Goal: Task Accomplishment & Management: Use online tool/utility

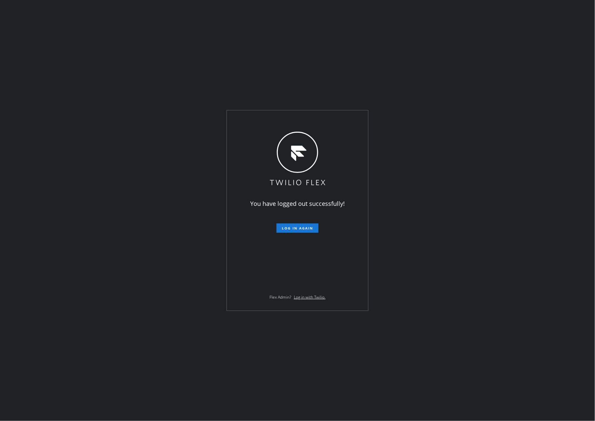
click at [149, 83] on div "You have logged out successfully! Log in again Flex Admin? Log in with Twilio." at bounding box center [297, 210] width 595 height 421
drag, startPoint x: 492, startPoint y: 199, endPoint x: 492, endPoint y: 119, distance: 80.2
click at [492, 196] on div "You have logged out successfully! Log in again Flex Admin? Log in with Twilio." at bounding box center [297, 210] width 595 height 421
drag, startPoint x: 138, startPoint y: 235, endPoint x: 339, endPoint y: 241, distance: 200.8
click at [160, 240] on div "You have logged out successfully! Log in again Flex Admin? Log in with Twilio." at bounding box center [297, 210] width 595 height 421
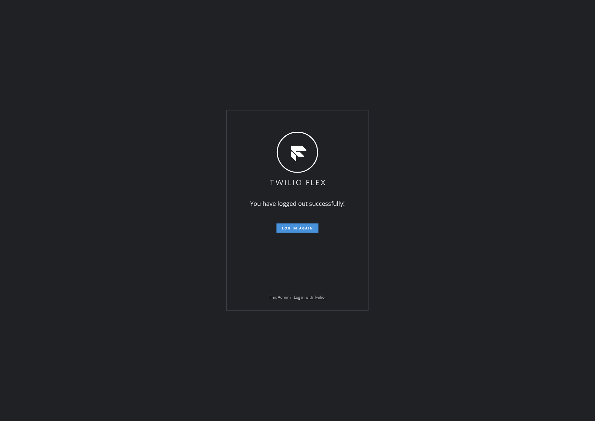
click at [301, 231] on span "Log in again" at bounding box center [297, 228] width 31 height 5
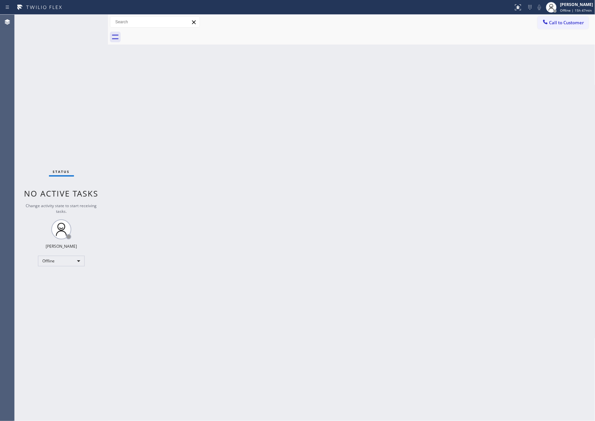
click at [262, 190] on div "Back to Dashboard Change Sender ID Customers Technicians Select a contact Outbo…" at bounding box center [351, 218] width 487 height 407
click at [43, 259] on div "Offline" at bounding box center [61, 261] width 47 height 11
drag, startPoint x: 51, startPoint y: 278, endPoint x: 332, endPoint y: 228, distance: 285.0
click at [51, 278] on li "Available" at bounding box center [60, 279] width 45 height 8
click at [341, 227] on div "Back to Dashboard Change Sender ID Customers Technicians Select a contact Outbo…" at bounding box center [351, 218] width 487 height 407
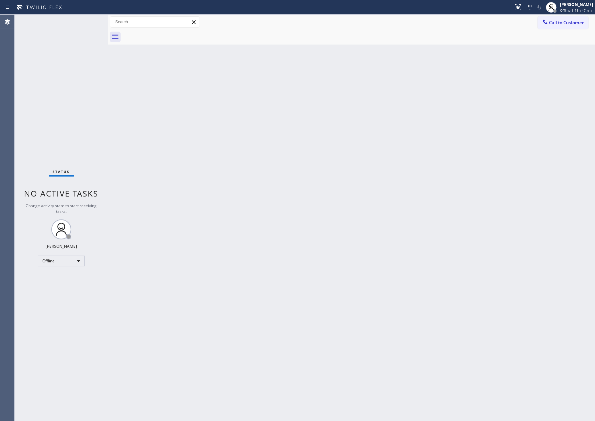
click at [342, 227] on div "Back to Dashboard Change Sender ID Customers Technicians Select a contact Outbo…" at bounding box center [351, 218] width 487 height 407
click at [55, 110] on div "Status No active tasks You are ready to start receiving tasks. [PERSON_NAME] Av…" at bounding box center [61, 218] width 93 height 407
click at [528, 24] on span "Call to Customer" at bounding box center [566, 23] width 35 height 6
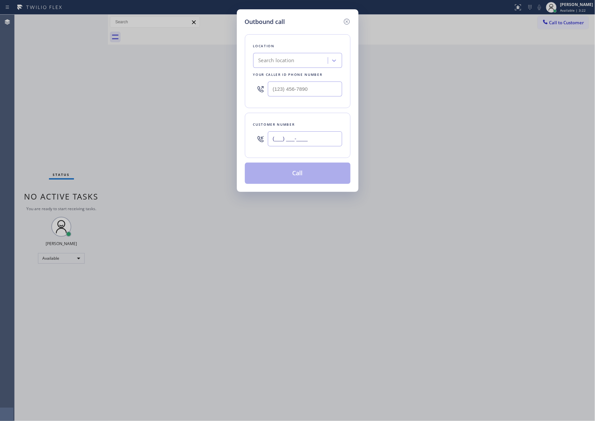
click at [326, 144] on input "(___) ___-____" at bounding box center [305, 138] width 74 height 15
paste input "773) 269-8088"
type input "[PHONE_NUMBER]"
click at [316, 62] on div "Search location" at bounding box center [291, 61] width 73 height 12
paste input "Sub Zero Refrigerator Repair [GEOGRAPHIC_DATA]"
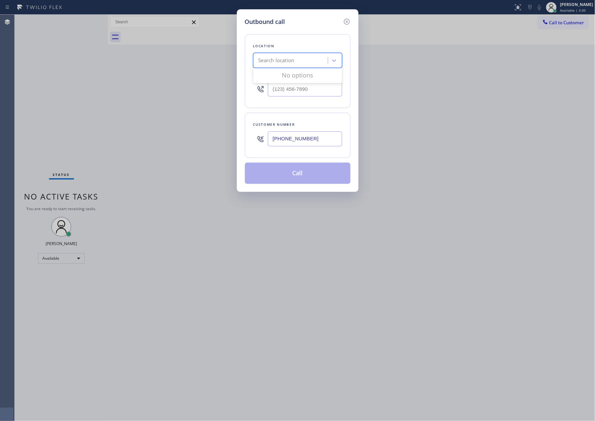
type input "Sub Zero Refrigerator Repair [GEOGRAPHIC_DATA]"
click at [313, 77] on div "Sub Zero Refrigerator Repair [GEOGRAPHIC_DATA]" at bounding box center [297, 78] width 89 height 19
type input "[PHONE_NUMBER]"
click at [310, 179] on button "Call" at bounding box center [298, 173] width 106 height 21
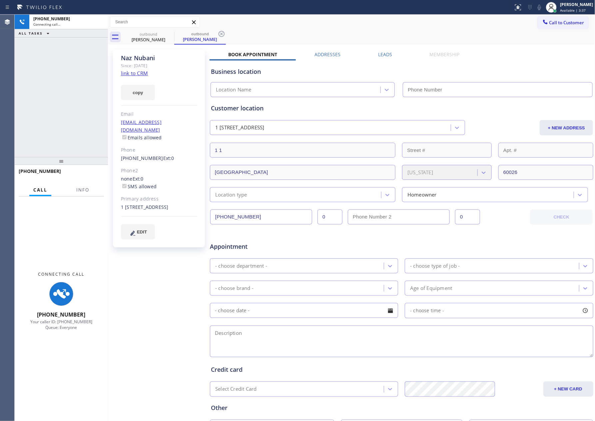
type input "[PHONE_NUMBER]"
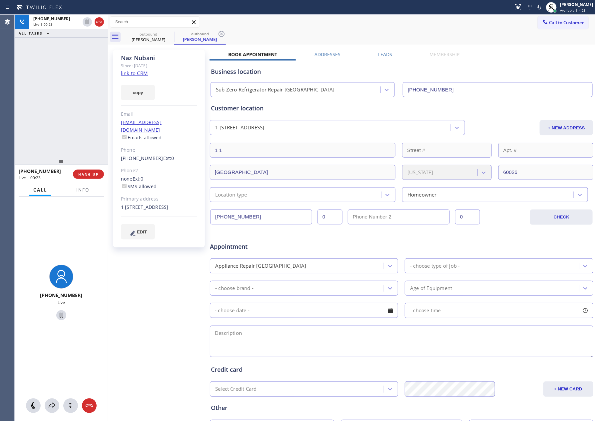
click at [379, 35] on div "outbound [PERSON_NAME] outbound [PERSON_NAME]" at bounding box center [359, 37] width 472 height 15
click at [54, 121] on div "[PHONE_NUMBER] Live | 01:17 ALL TASKS ALL TASKS ACTIVE TASKS TASKS IN WRAP UP" at bounding box center [61, 86] width 93 height 142
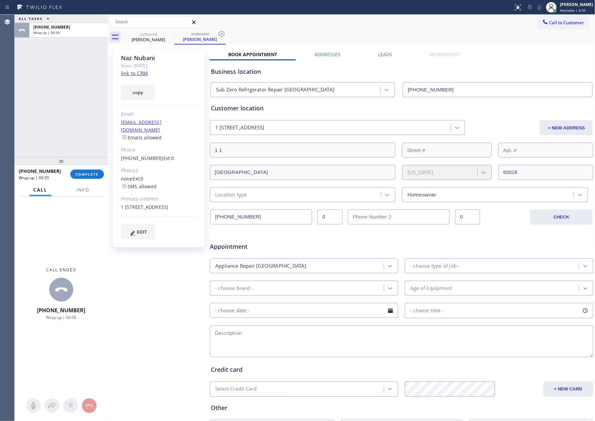
drag, startPoint x: 71, startPoint y: 95, endPoint x: 75, endPoint y: 152, distance: 56.7
click at [74, 106] on div "ALL TASKS ALL TASKS ACTIVE TASKS TASKS IN WRAP UP [PHONE_NUMBER] Wrap up | 00:59" at bounding box center [61, 86] width 93 height 142
click at [84, 176] on span "COMPLETE" at bounding box center [87, 174] width 23 height 5
click at [67, 77] on div "ALL TASKS ALL TASKS ACTIVE TASKS TASKS IN WRAP UP [PHONE_NUMBER] Wrap up | 01:00" at bounding box center [61, 86] width 93 height 142
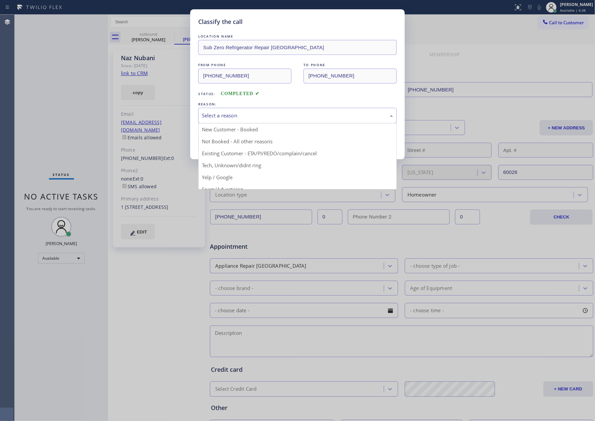
click at [252, 110] on div "Select a reason" at bounding box center [297, 116] width 198 height 16
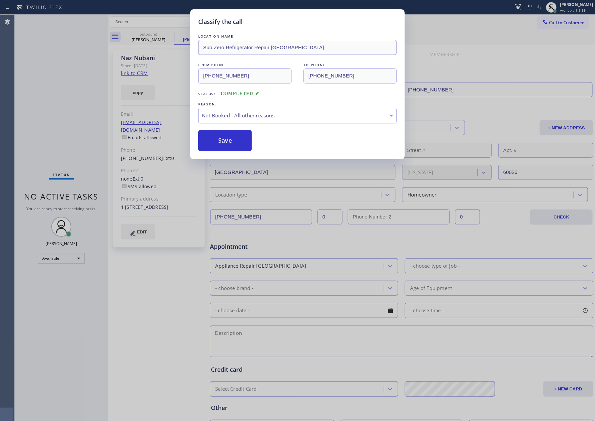
click at [238, 118] on div "Not Booked - All other reasons" at bounding box center [297, 116] width 191 height 8
click at [233, 140] on button "Save" at bounding box center [225, 140] width 54 height 21
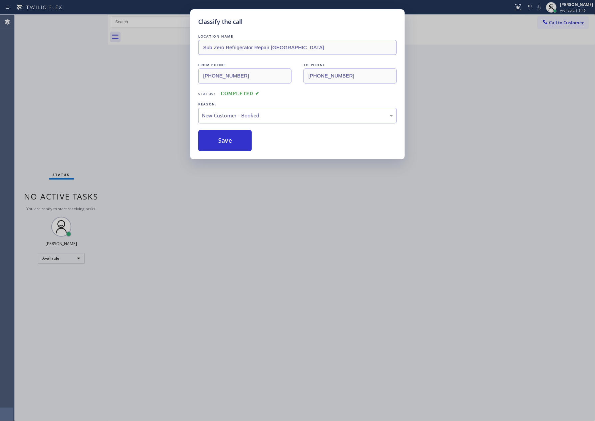
drag, startPoint x: 233, startPoint y: 140, endPoint x: 317, endPoint y: 117, distance: 87.0
click at [248, 141] on button "Save" at bounding box center [225, 140] width 54 height 21
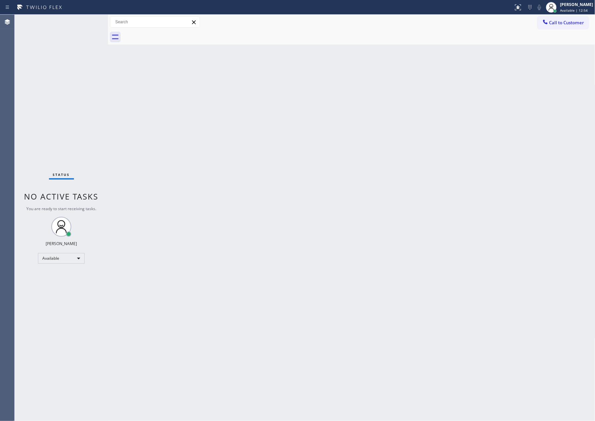
click at [383, 284] on div "Back to Dashboard Change Sender ID Customers Technicians Select a contact Outbo…" at bounding box center [351, 218] width 487 height 407
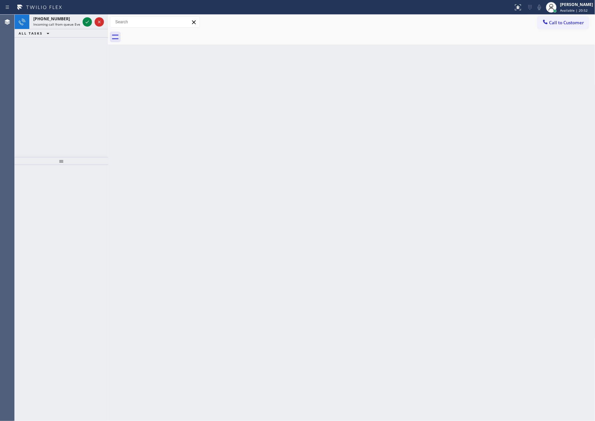
drag, startPoint x: 14, startPoint y: 107, endPoint x: 42, endPoint y: 70, distance: 46.1
click at [19, 99] on div "Agent Desktop Classify the call LOCATION NAME Sub Zero Refrigerator Repair [GEO…" at bounding box center [297, 218] width 595 height 407
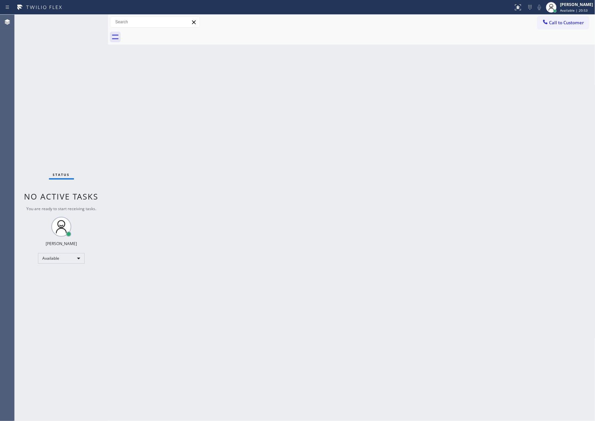
click at [87, 22] on div "Status No active tasks You are ready to start receiving tasks. [PERSON_NAME] Av…" at bounding box center [61, 218] width 93 height 407
click at [69, 97] on div "Status No active tasks You are ready to start receiving tasks. [PERSON_NAME] Av…" at bounding box center [61, 218] width 93 height 407
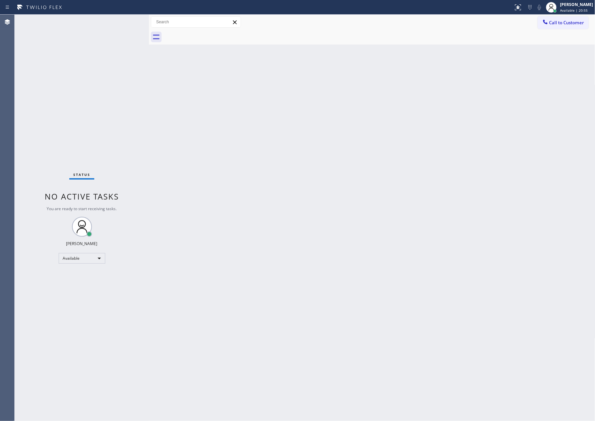
drag, startPoint x: 107, startPoint y: 87, endPoint x: 148, endPoint y: 88, distance: 41.0
click at [149, 88] on div at bounding box center [149, 218] width 0 height 407
drag, startPoint x: 78, startPoint y: 98, endPoint x: 97, endPoint y: 157, distance: 62.2
click at [78, 100] on div "Status No active tasks You are ready to start receiving tasks. [PERSON_NAME] Av…" at bounding box center [82, 218] width 134 height 407
click at [111, 141] on div "Status No active tasks You are ready to start receiving tasks. [PERSON_NAME] Av…" at bounding box center [82, 218] width 134 height 407
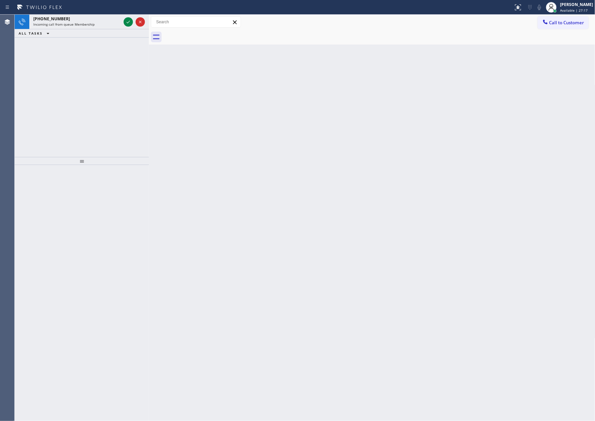
click at [99, 107] on div "[PHONE_NUMBER] Incoming call from queue Membership ALL TASKS ALL TASKS ACTIVE T…" at bounding box center [82, 86] width 134 height 142
click at [128, 23] on icon at bounding box center [128, 22] width 8 height 8
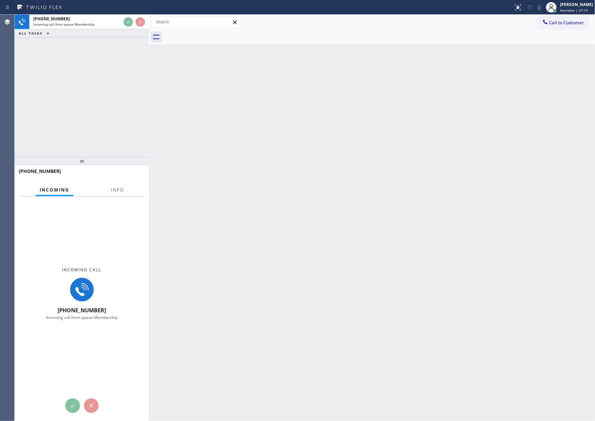
click at [117, 76] on div "[PHONE_NUMBER] Incoming call from queue Membership ALL TASKS ALL TASKS ACTIVE T…" at bounding box center [82, 86] width 134 height 142
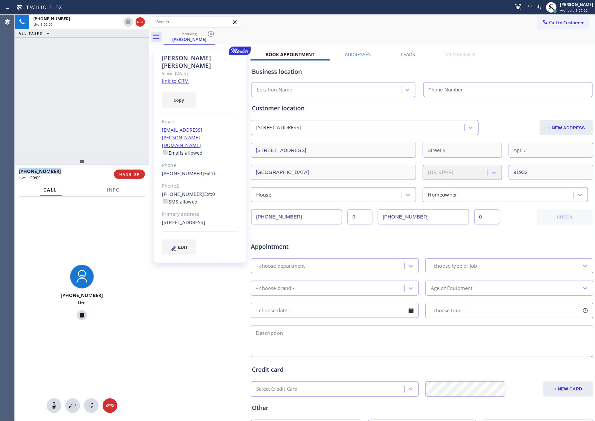
type input "[PHONE_NUMBER]"
click at [137, 178] on button "HANG UP" at bounding box center [129, 174] width 31 height 9
click at [96, 50] on div "[PHONE_NUMBER] Live | 00:23 ALL TASKS ALL TASKS ACTIVE TASKS TASKS IN WRAP UP" at bounding box center [82, 86] width 134 height 142
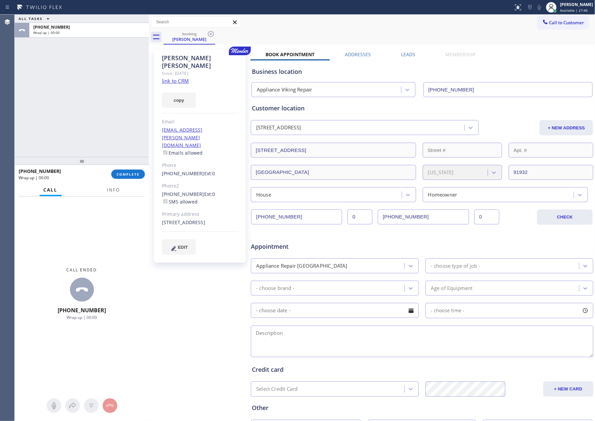
click at [401, 59] on div "Business location Appliance Viking Repair [PHONE_NUMBER]" at bounding box center [421, 77] width 343 height 39
click at [412, 58] on div "Business location Appliance Viking Repair [PHONE_NUMBER]" at bounding box center [421, 77] width 343 height 39
click at [175, 78] on link "link to CRM" at bounding box center [175, 81] width 27 height 7
drag, startPoint x: 76, startPoint y: 85, endPoint x: 247, endPoint y: 8, distance: 187.0
click at [105, 70] on div "ALL TASKS ALL TASKS ACTIVE TASKS TASKS IN WRAP UP [PHONE_NUMBER] Wrap up | 00:03" at bounding box center [82, 86] width 134 height 142
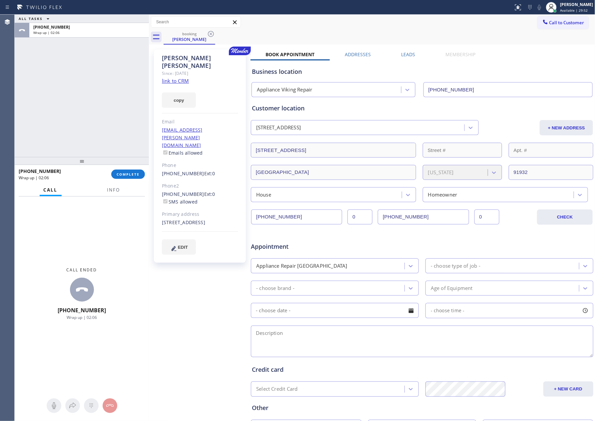
click at [116, 135] on div "ALL TASKS ALL TASKS ACTIVE TASKS TASKS IN WRAP UP [PHONE_NUMBER] Wrap up | 02:06" at bounding box center [82, 86] width 134 height 142
click at [133, 171] on button "COMPLETE" at bounding box center [128, 174] width 34 height 9
click at [97, 52] on div "ALL TASKS ALL TASKS ACTIVE TASKS TASKS IN WRAP UP [PHONE_NUMBER] Wrap up | 02:07" at bounding box center [82, 86] width 134 height 142
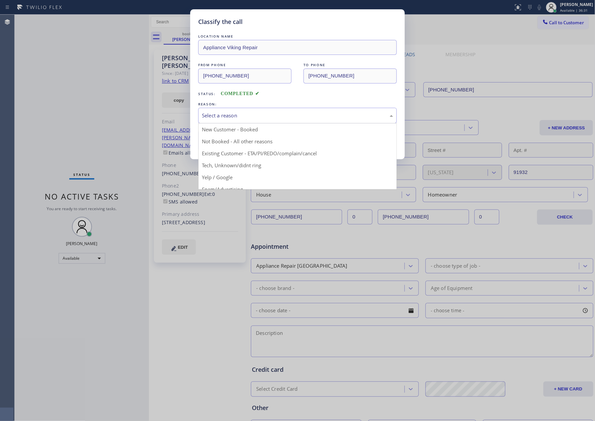
click at [230, 113] on div "Select a reason" at bounding box center [297, 116] width 198 height 16
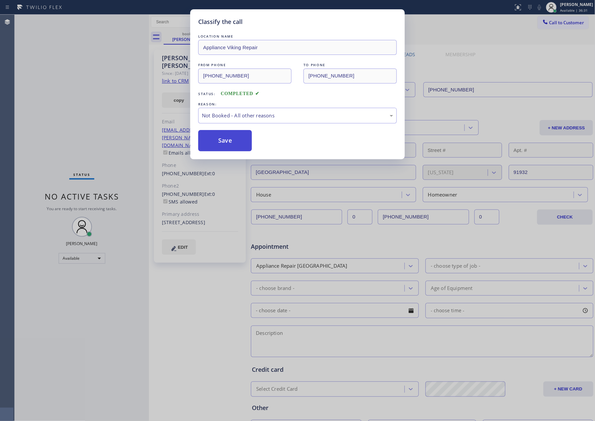
click at [221, 143] on button "Save" at bounding box center [225, 140] width 54 height 21
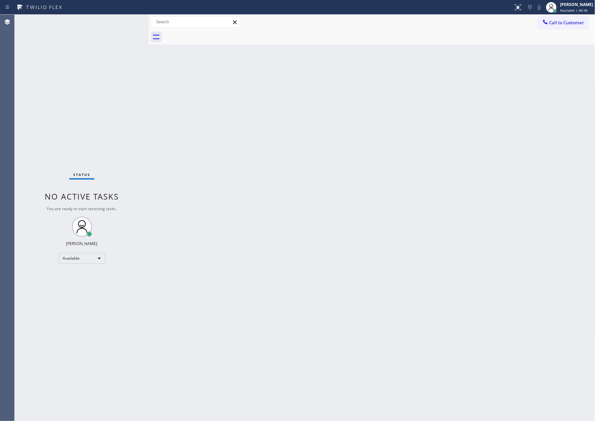
click at [84, 169] on div "Status No active tasks You are ready to start receiving tasks. [PERSON_NAME] Av…" at bounding box center [82, 218] width 134 height 407
click at [93, 260] on div "Available" at bounding box center [82, 258] width 47 height 11
click at [75, 294] on li "Break" at bounding box center [81, 293] width 45 height 8
click at [398, 227] on div "Back to Dashboard Change Sender ID Customers Technicians Select a contact Outbo…" at bounding box center [372, 218] width 446 height 407
click at [227, 186] on div "Back to Dashboard Change Sender ID Customers Technicians Select a contact Outbo…" at bounding box center [372, 218] width 446 height 407
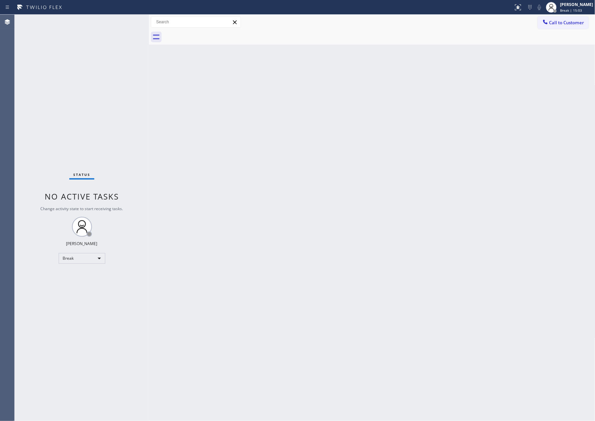
click at [227, 186] on div "Back to Dashboard Change Sender ID Customers Technicians Select a contact Outbo…" at bounding box center [372, 218] width 446 height 407
click at [74, 257] on div "Break" at bounding box center [82, 258] width 47 height 11
drag, startPoint x: 77, startPoint y: 275, endPoint x: 110, endPoint y: 276, distance: 33.3
click at [78, 275] on li "Available" at bounding box center [81, 276] width 45 height 8
click at [288, 264] on div "Back to Dashboard Change Sender ID Customers Technicians Select a contact Outbo…" at bounding box center [372, 218] width 446 height 407
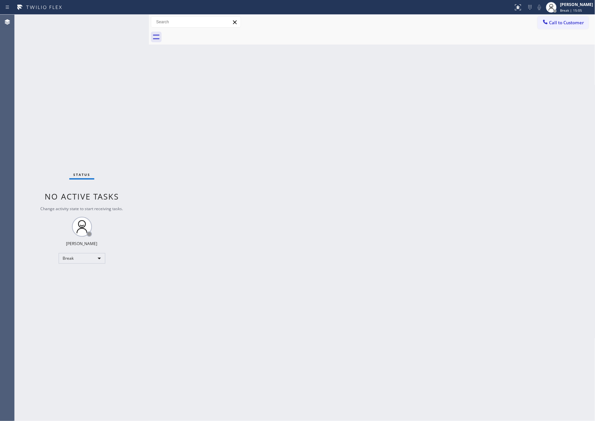
click at [289, 264] on div "Back to Dashboard Change Sender ID Customers Technicians Select a contact Outbo…" at bounding box center [372, 218] width 446 height 407
drag, startPoint x: 304, startPoint y: 273, endPoint x: 309, endPoint y: 271, distance: 5.4
click at [305, 273] on div "Back to Dashboard Change Sender ID Customers Technicians Select a contact Outbo…" at bounding box center [372, 218] width 446 height 407
click at [309, 271] on div "Back to Dashboard Change Sender ID Customers Technicians Select a contact Outbo…" at bounding box center [372, 218] width 446 height 407
